Goal: Task Accomplishment & Management: Manage account settings

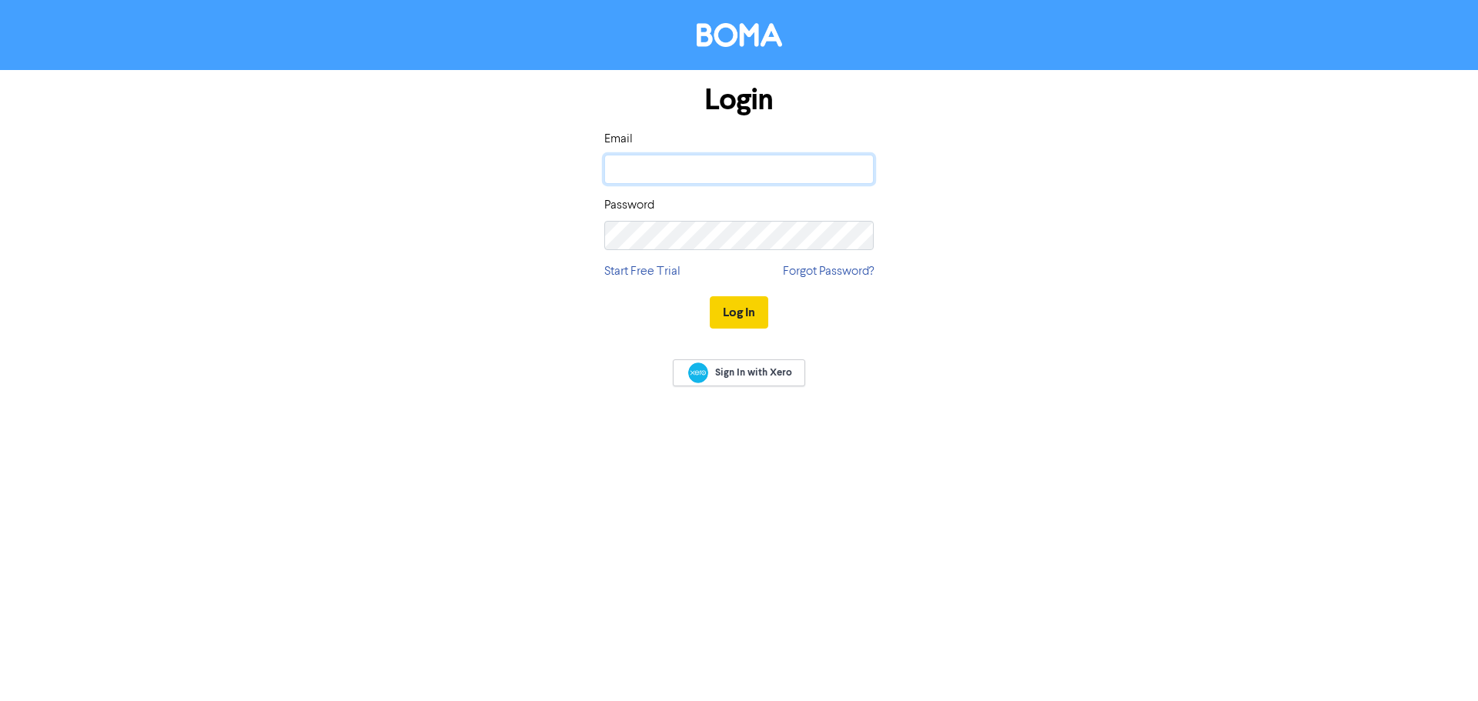
type input "[EMAIL_ADDRESS][DOMAIN_NAME]"
click at [747, 308] on button "Log In" at bounding box center [739, 312] width 58 height 32
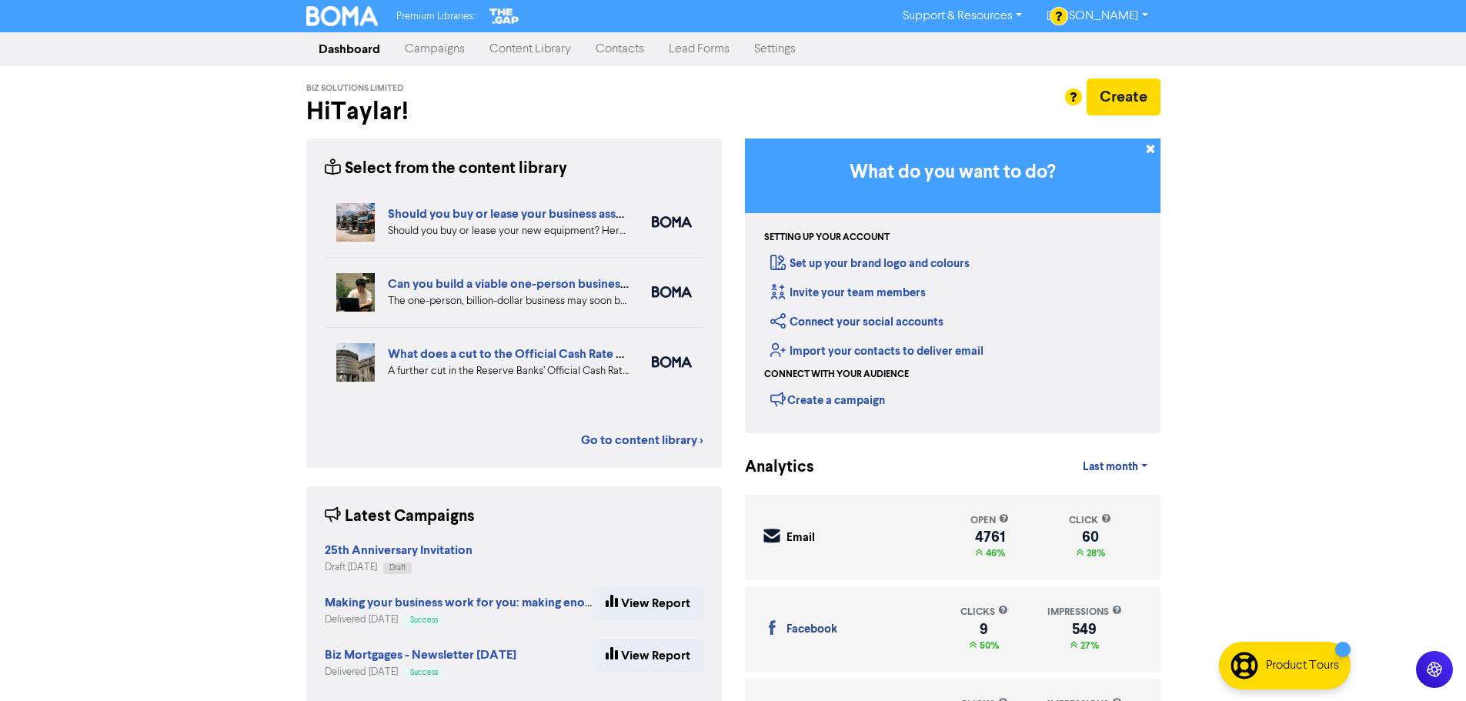
click at [768, 52] on link "Settings" at bounding box center [775, 49] width 66 height 31
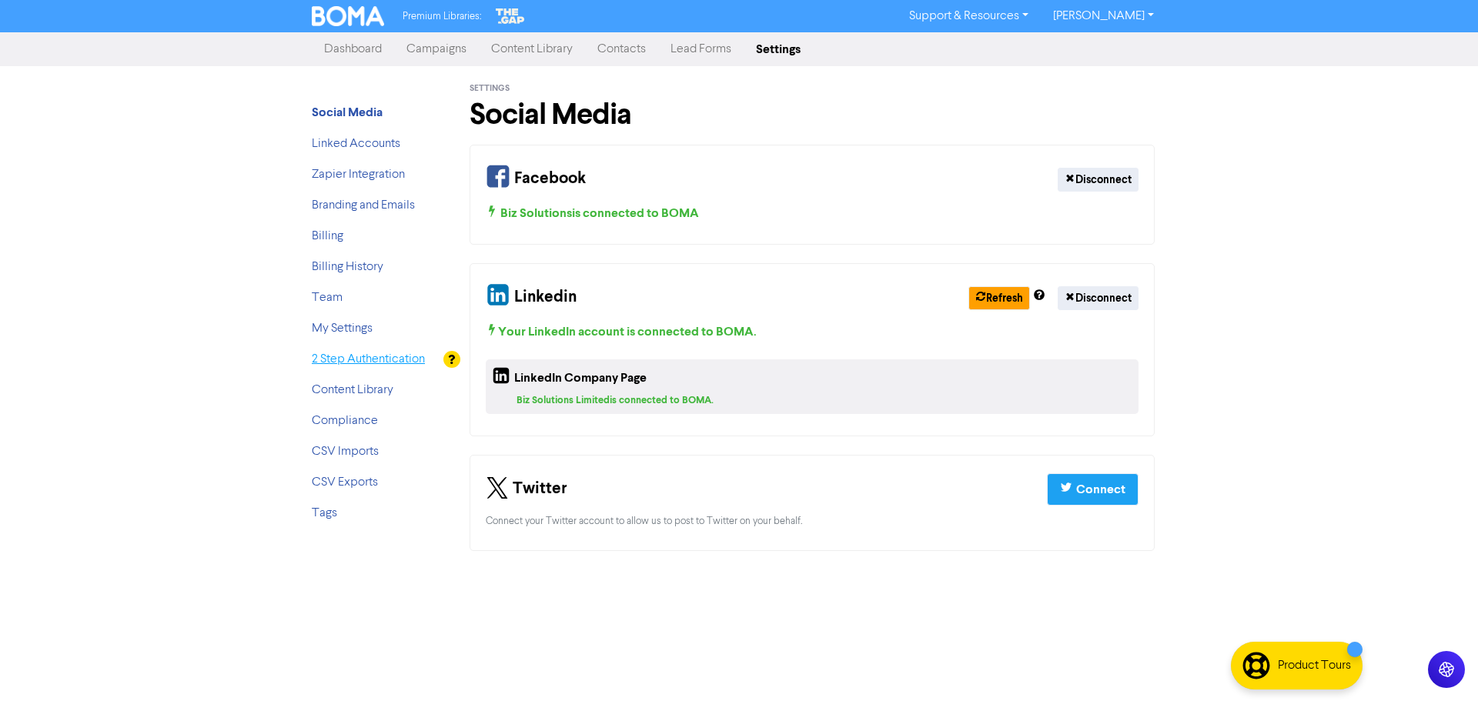
click at [395, 361] on link "2 Step Authentication" at bounding box center [368, 359] width 113 height 12
